Goal: Information Seeking & Learning: Learn about a topic

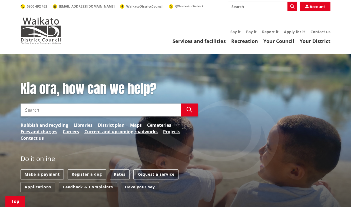
scroll to position [103, 0]
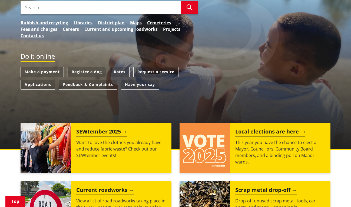
click at [260, 145] on p "This year you have the chance to elect a Mayor, Councillors, Community Board me…" at bounding box center [280, 152] width 90 height 26
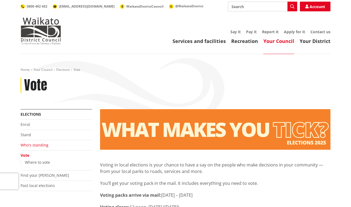
click at [35, 145] on link "Who's standing" at bounding box center [35, 145] width 28 height 5
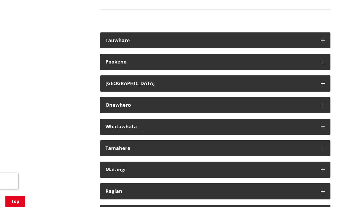
scroll to position [3046, 0]
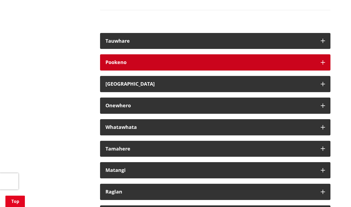
click at [230, 65] on div "Pookeno" at bounding box center [210, 62] width 210 height 5
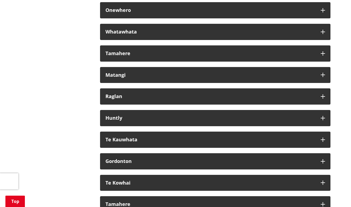
scroll to position [3251, 0]
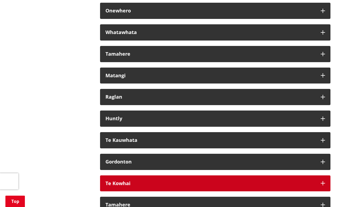
click at [194, 186] on div "Te Kowhai" at bounding box center [210, 183] width 210 height 5
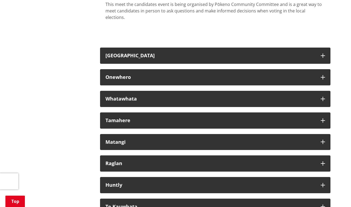
scroll to position [3183, 0]
